Goal: Task Accomplishment & Management: Use online tool/utility

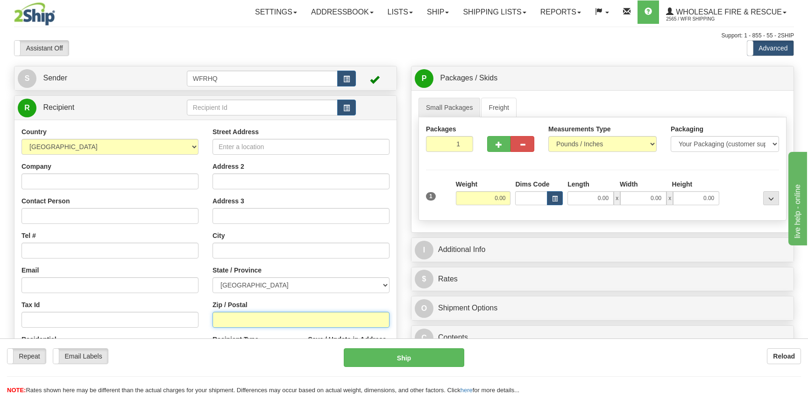
click at [240, 319] on input "Zip / Postal" at bounding box center [301, 320] width 177 height 16
drag, startPoint x: 227, startPoint y: 320, endPoint x: 219, endPoint y: 324, distance: 9.5
click at [222, 322] on input "Zip / Postal" at bounding box center [301, 320] width 177 height 16
type input "v0b1r0"
click at [492, 194] on input "0.00" at bounding box center [483, 198] width 55 height 14
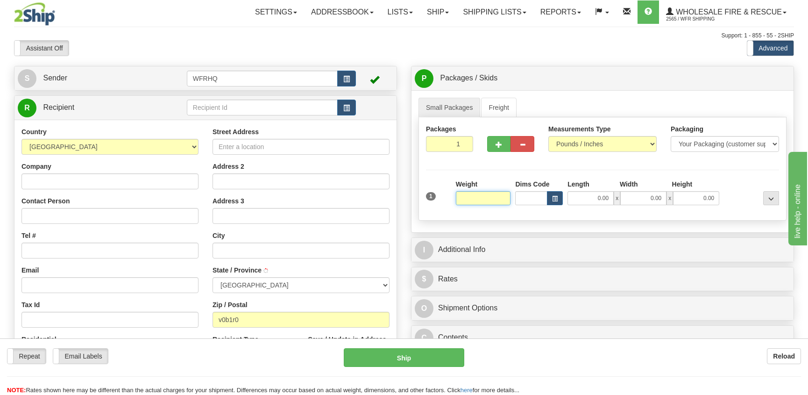
type input "GRASMERE"
select select "BC"
type input "22.00"
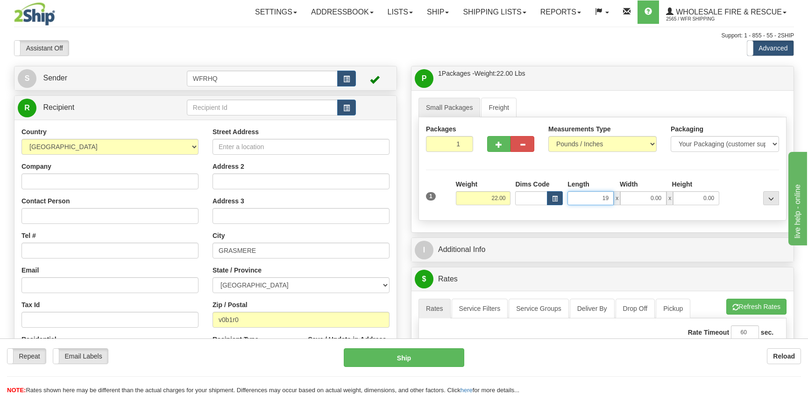
type input "19.00"
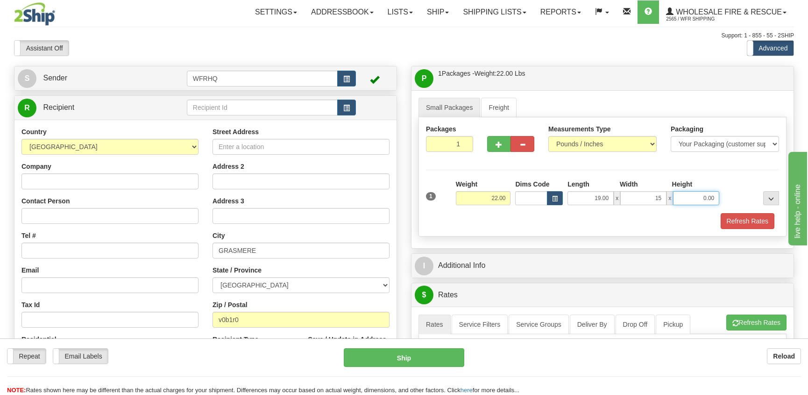
type input "15.00"
type input "13.00"
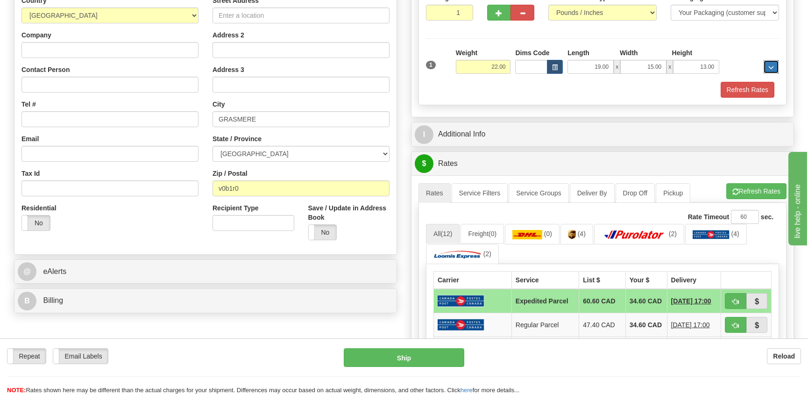
scroll to position [140, 0]
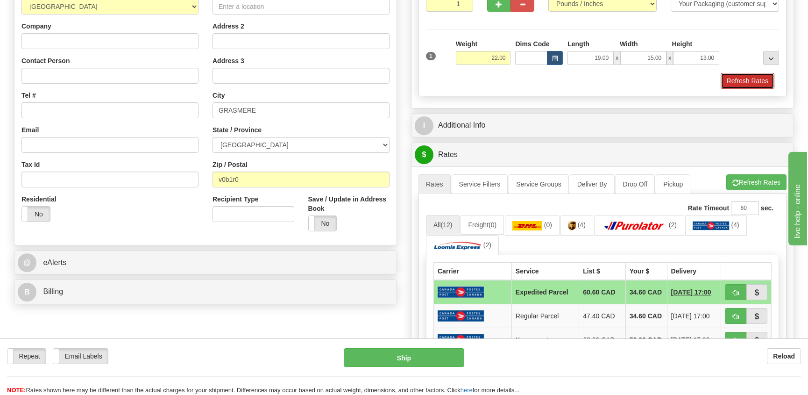
click at [743, 81] on button "Refresh Rates" at bounding box center [748, 81] width 54 height 16
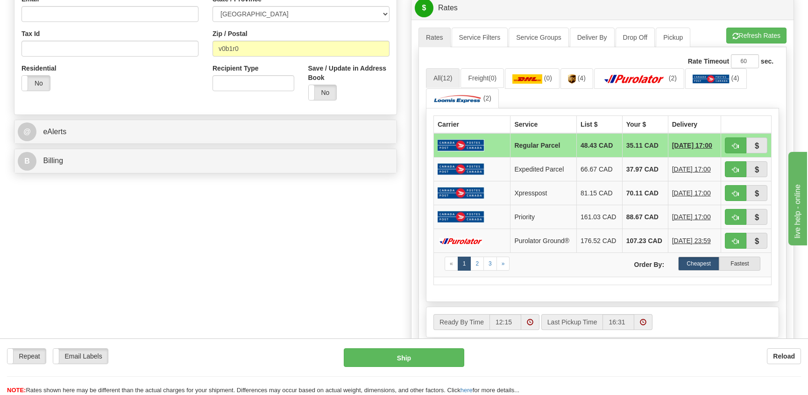
scroll to position [280, 0]
